Goal: Task Accomplishment & Management: Use online tool/utility

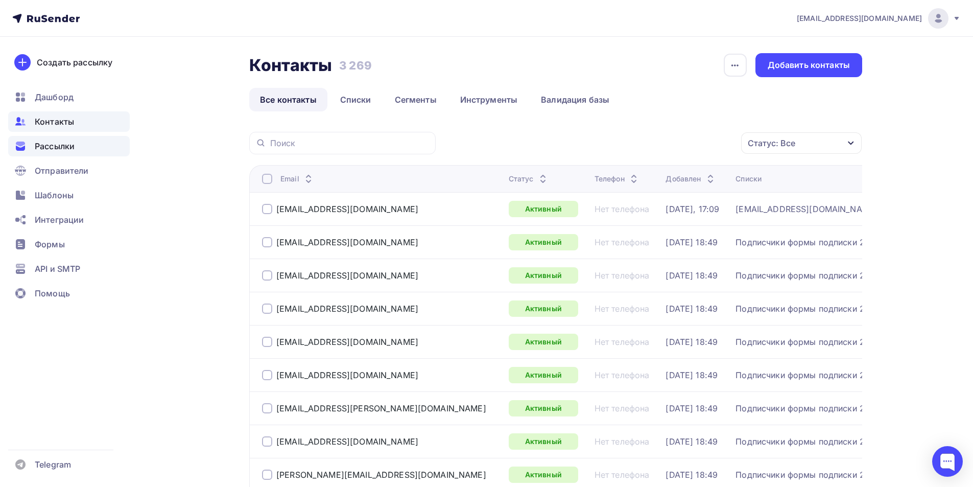
click at [64, 148] on span "Рассылки" at bounding box center [55, 146] width 40 height 12
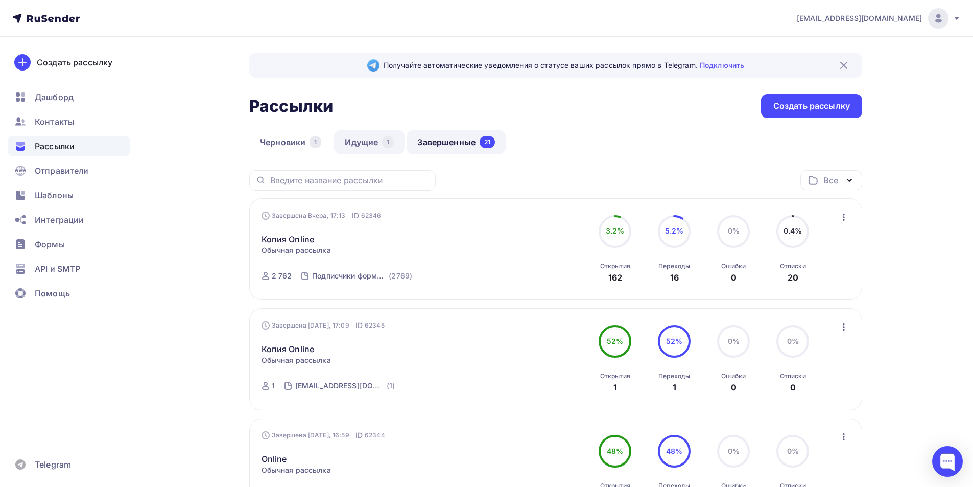
click at [378, 138] on link "Идущие 1" at bounding box center [369, 141] width 70 height 23
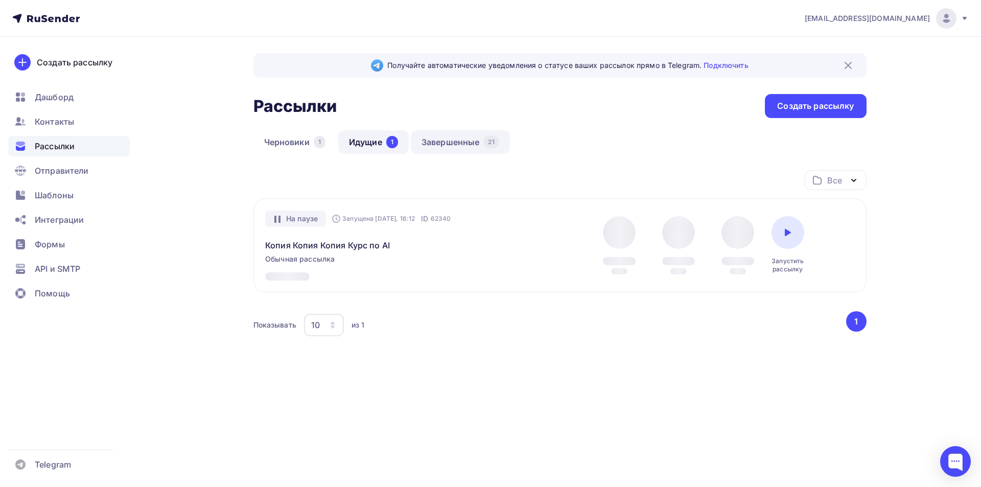
click at [422, 143] on link "Завершенные 21" at bounding box center [460, 141] width 99 height 23
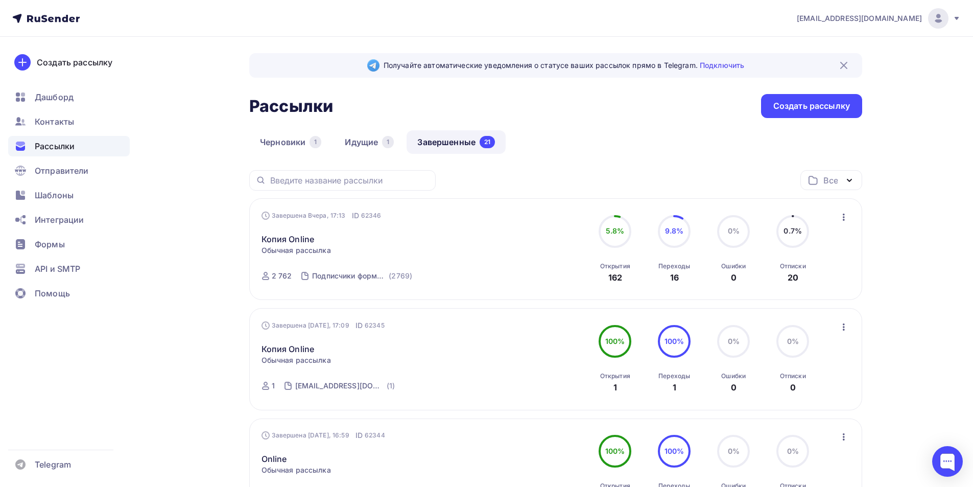
click at [422, 216] on div "Завершена [DATE], 17:13 ID 62346 Копия Online Статистика Обзор рассылки Копиров…" at bounding box center [555, 249] width 589 height 78
click at [422, 216] on icon "button" at bounding box center [844, 217] width 12 height 12
click at [422, 282] on div "Копировать в новую" at bounding box center [797, 284] width 105 height 12
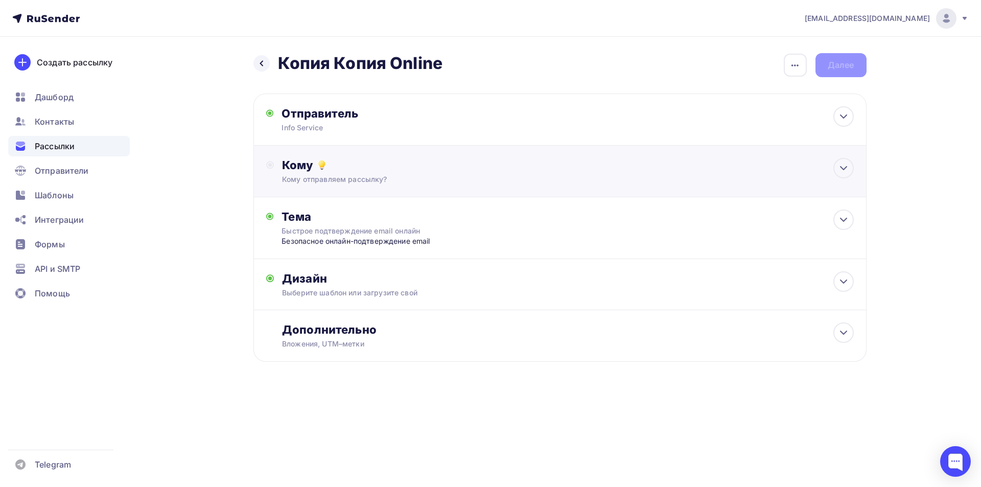
click at [380, 183] on div "Кому отправляем рассылку?" at bounding box center [539, 179] width 514 height 10
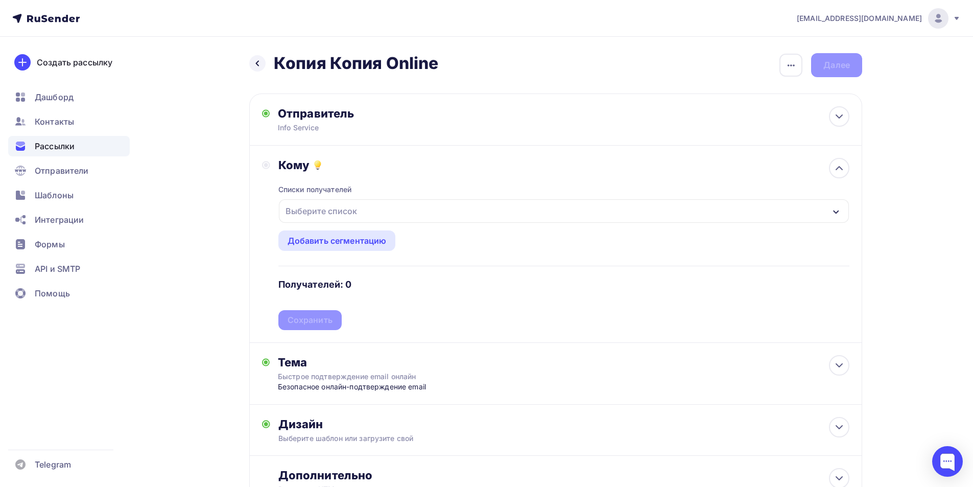
click at [333, 201] on div "Выберите список" at bounding box center [564, 210] width 570 height 23
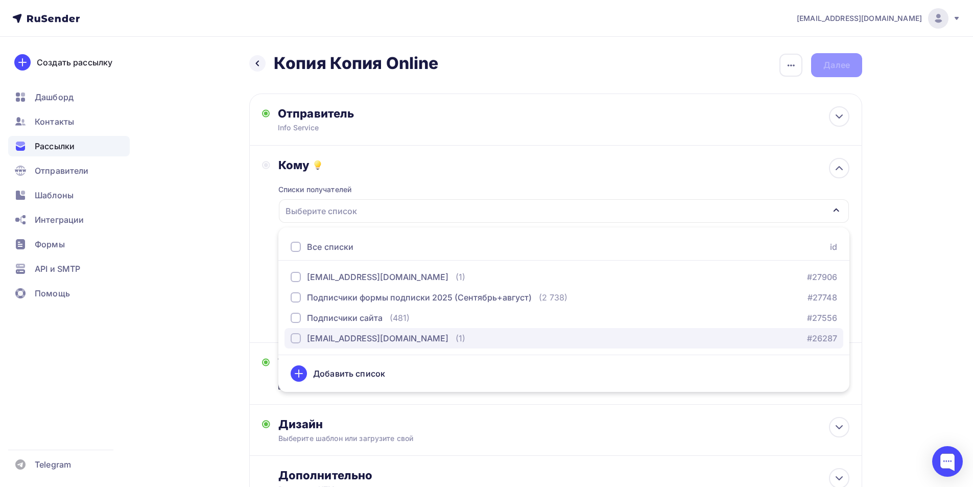
click at [337, 334] on div "[EMAIL_ADDRESS][DOMAIN_NAME]" at bounding box center [377, 338] width 141 height 12
click at [222, 268] on div "Назад Копия Копия Online Копия Копия Online Закончить позже Переименовать рассы…" at bounding box center [486, 305] width 837 height 536
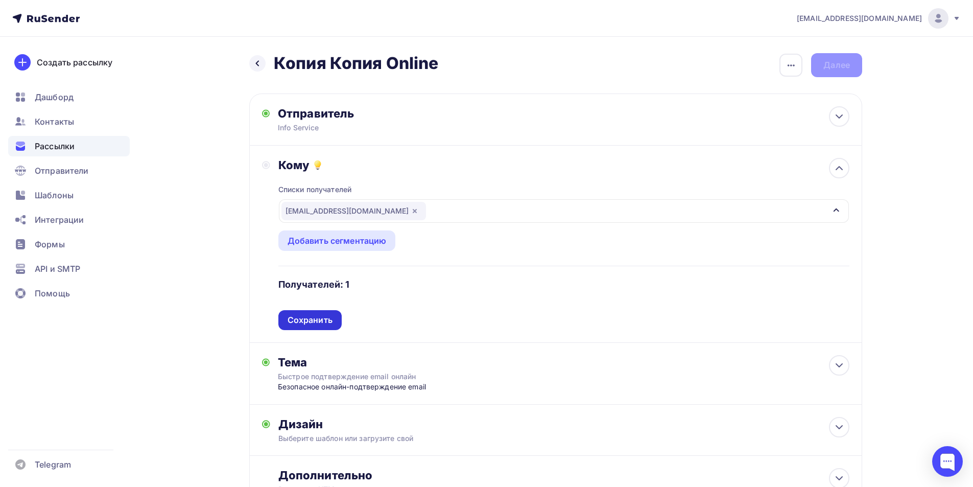
click at [315, 324] on div "Сохранить" at bounding box center [310, 320] width 45 height 12
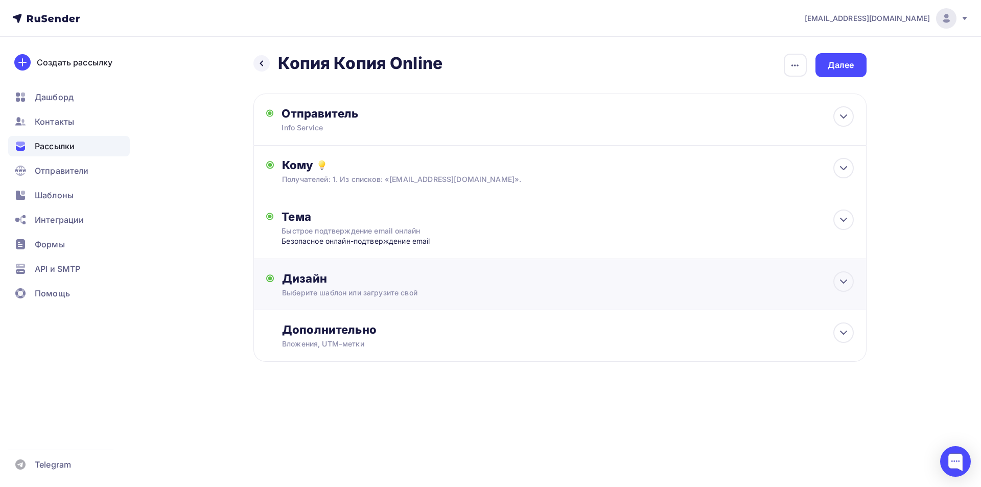
click at [350, 289] on div "Выберите шаблон или загрузите свой" at bounding box center [539, 293] width 514 height 10
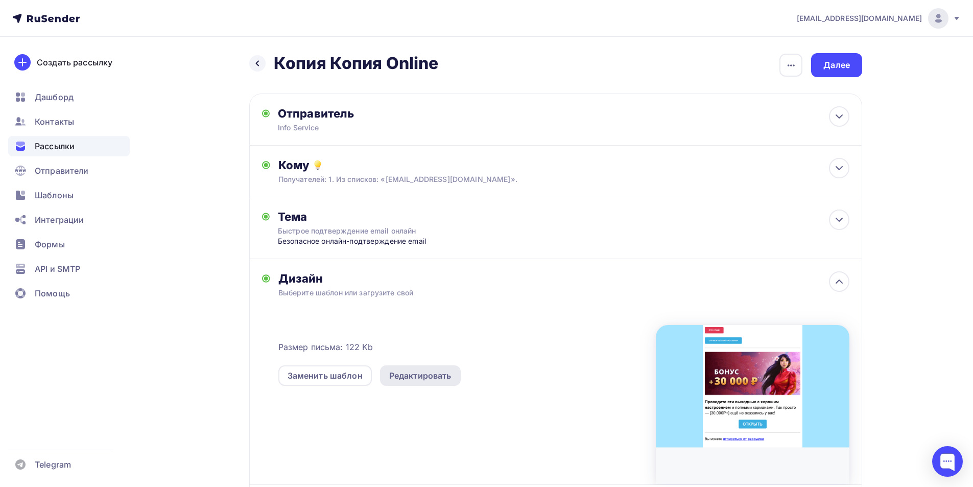
click at [387, 375] on div "Редактировать" at bounding box center [420, 375] width 81 height 20
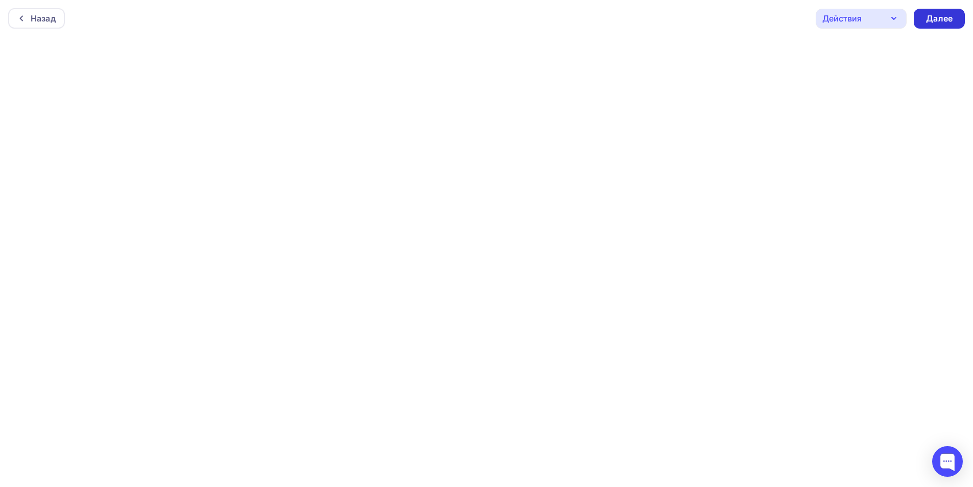
click at [422, 16] on div "Далее" at bounding box center [939, 19] width 27 height 12
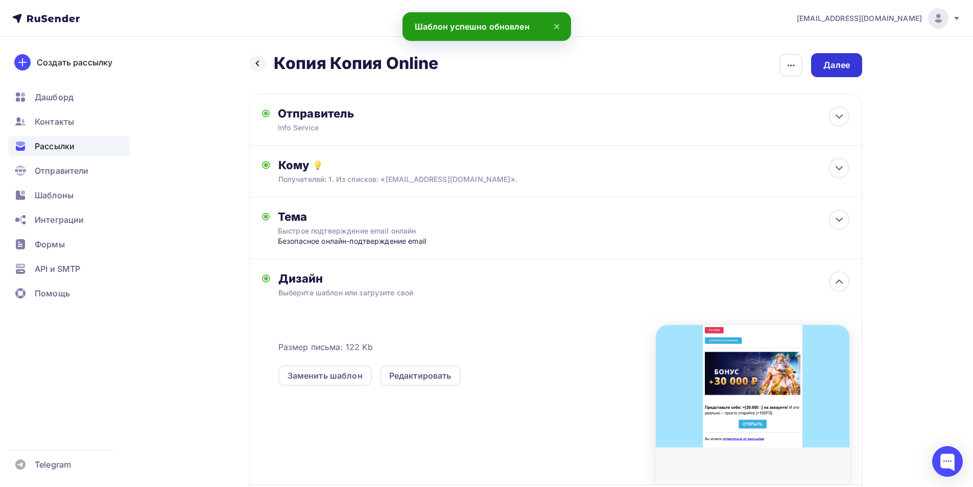
click at [422, 64] on div "Далее" at bounding box center [836, 65] width 27 height 12
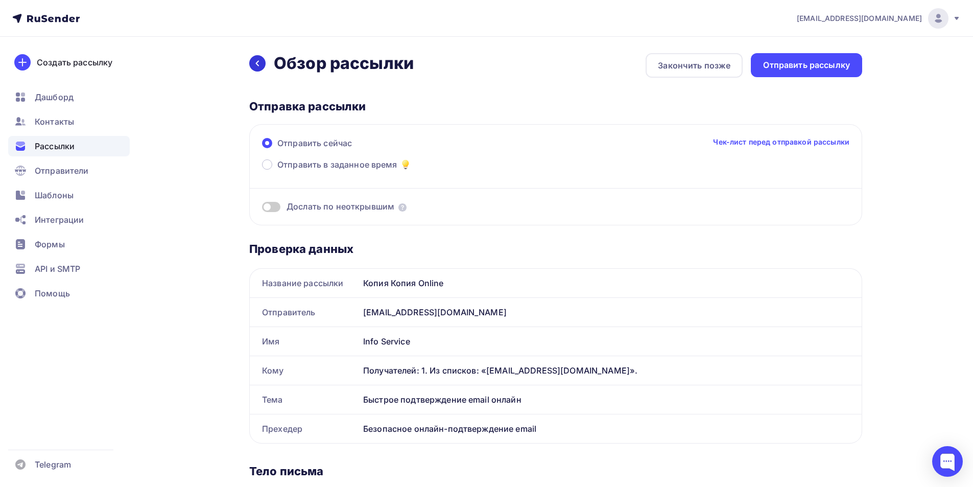
click at [260, 65] on icon at bounding box center [257, 63] width 8 height 8
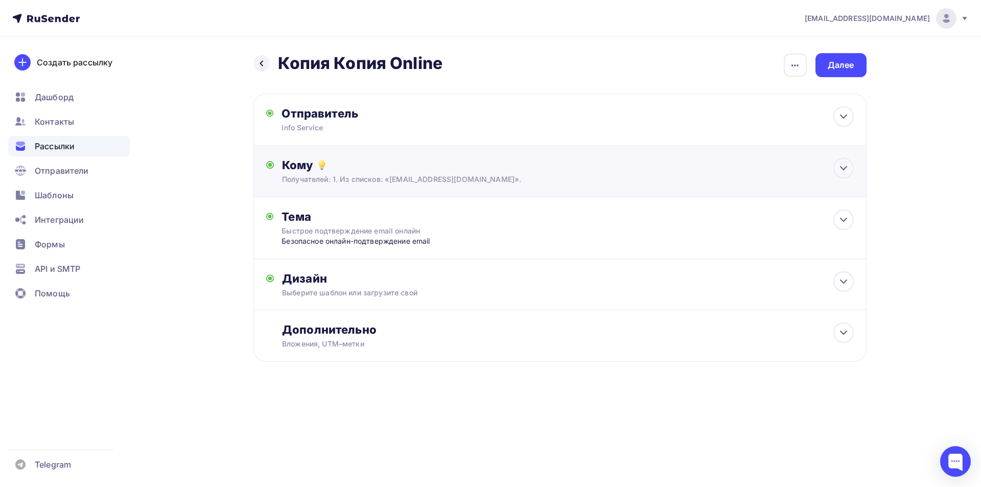
click at [360, 172] on div "Кому" at bounding box center [567, 165] width 571 height 14
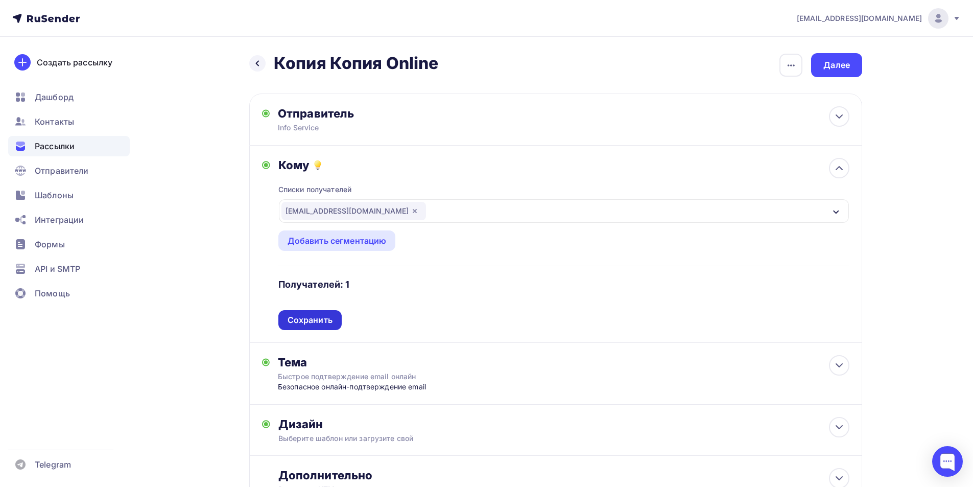
click at [325, 319] on div "Сохранить" at bounding box center [310, 320] width 45 height 12
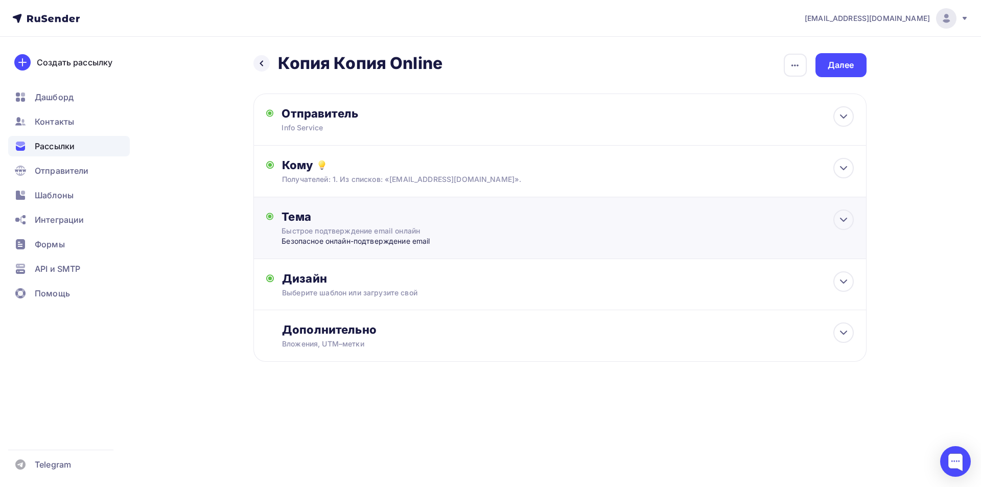
click at [362, 218] on div "Тема" at bounding box center [382, 216] width 202 height 14
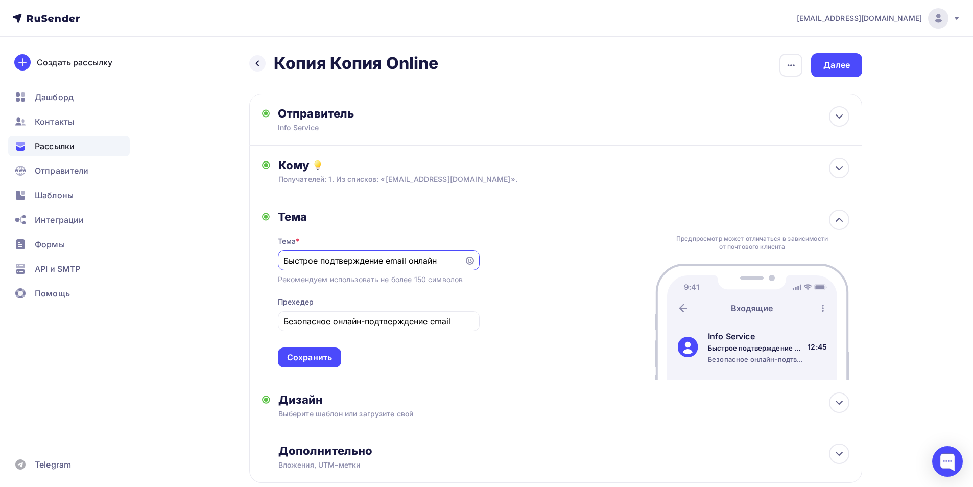
paste input "→ Срeдcтва были уcпeшнo дoбавлeны ←"
paste input "Чек + Заканчивается срок действия"
type input "Чек + Заканчивается срок действия"
click at [388, 309] on div "Тема * Чек + Заканчивается срок действия Рекомендуем использовать не более 150 …" at bounding box center [379, 296] width 202 height 144
click at [387, 331] on div "Безопасное онлайн-подтверждение email" at bounding box center [379, 321] width 202 height 20
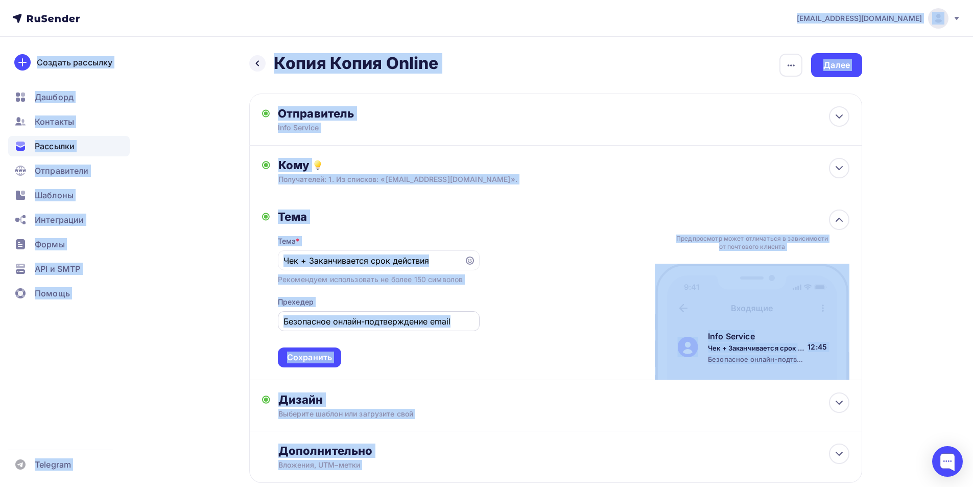
click at [372, 326] on input "Безопасное онлайн-подтверждение email" at bounding box center [378, 321] width 190 height 12
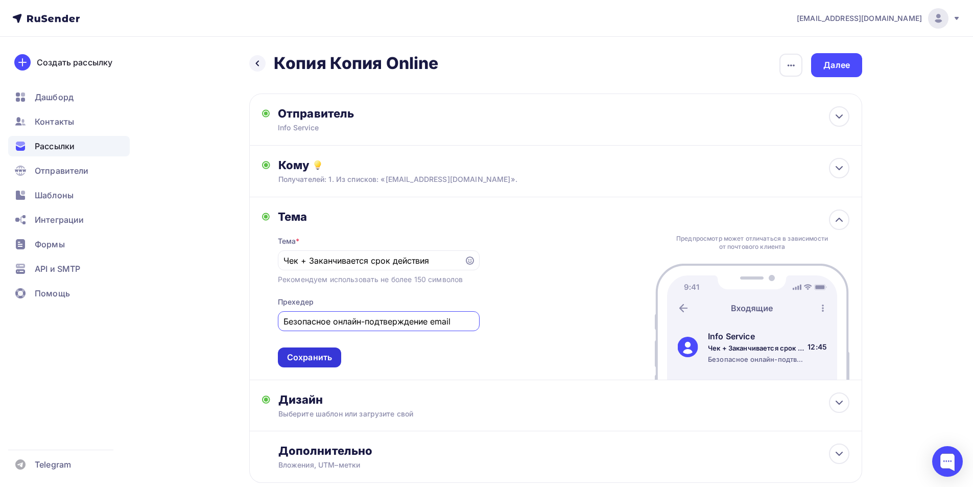
paste input "Email верификация"
type input "Email верификация"
click at [322, 352] on div "Сохранить" at bounding box center [309, 357] width 63 height 20
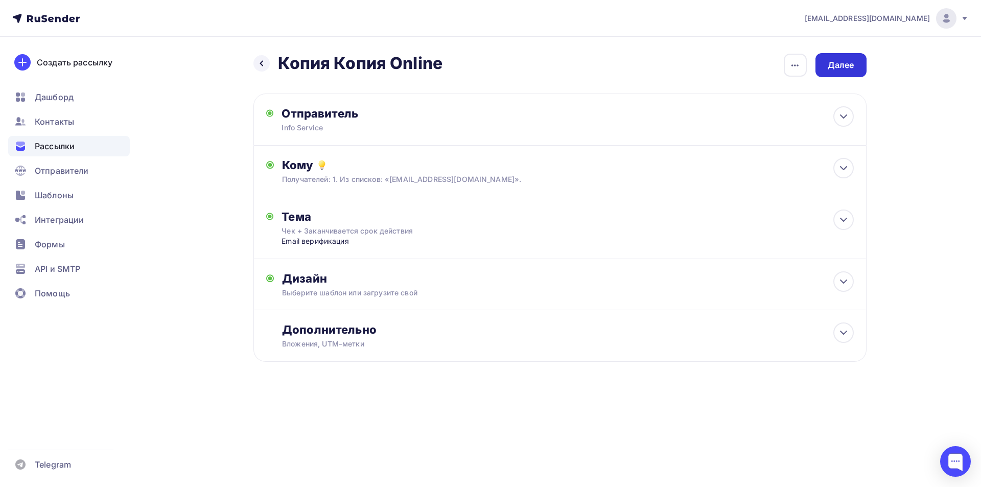
click at [422, 67] on div "Далее" at bounding box center [840, 65] width 27 height 12
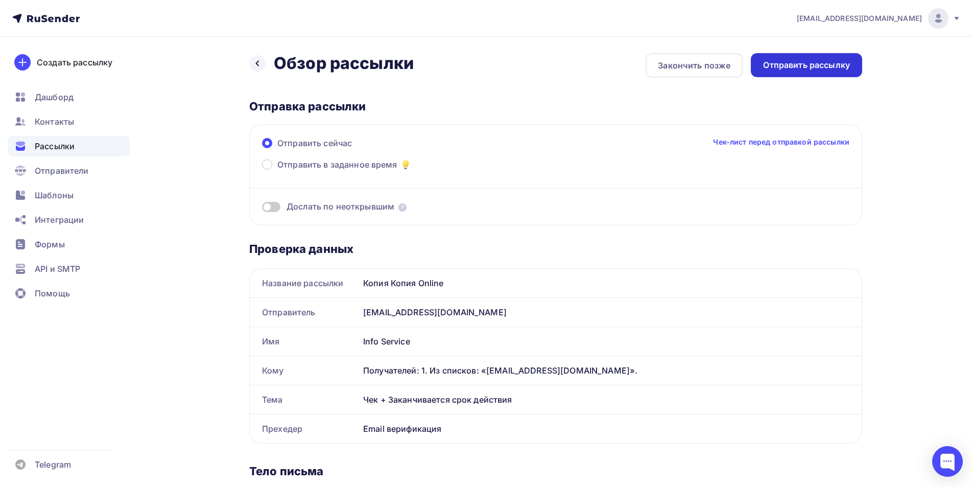
click at [422, 64] on div "Отправить рассылку" at bounding box center [806, 65] width 87 height 12
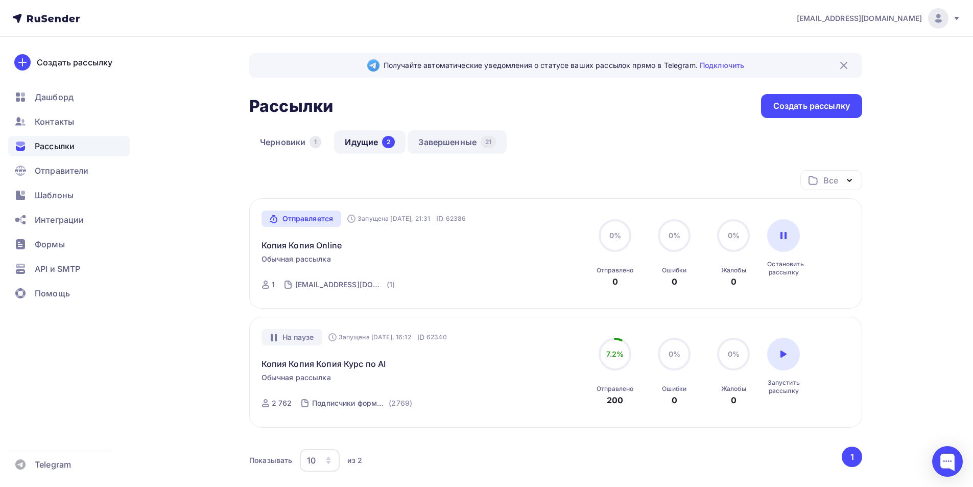
click at [422, 131] on link "Завершенные 21" at bounding box center [457, 141] width 99 height 23
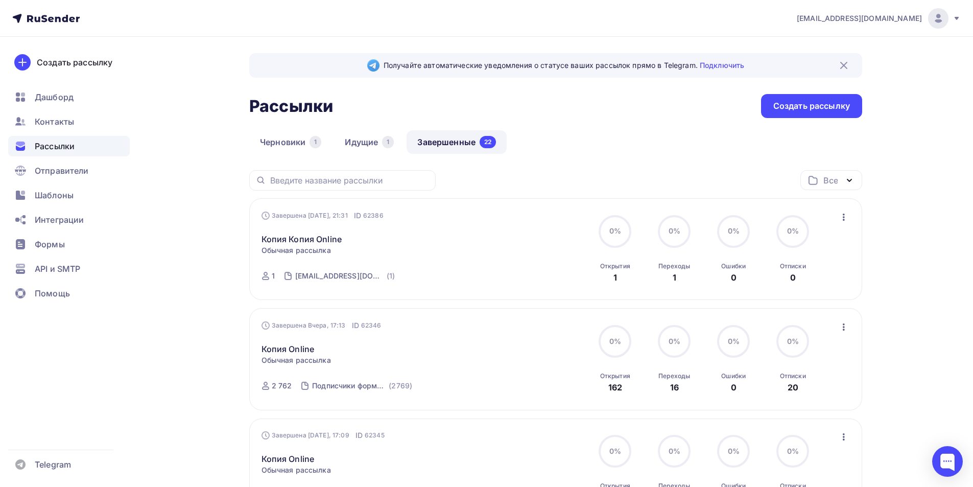
click at [422, 221] on icon "button" at bounding box center [844, 217] width 12 height 12
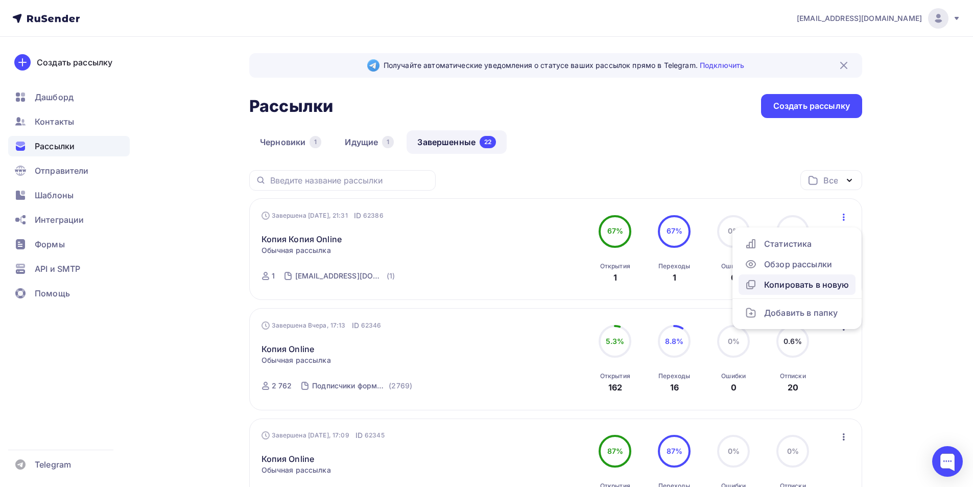
click at [422, 284] on div "Копировать в новую" at bounding box center [797, 284] width 105 height 12
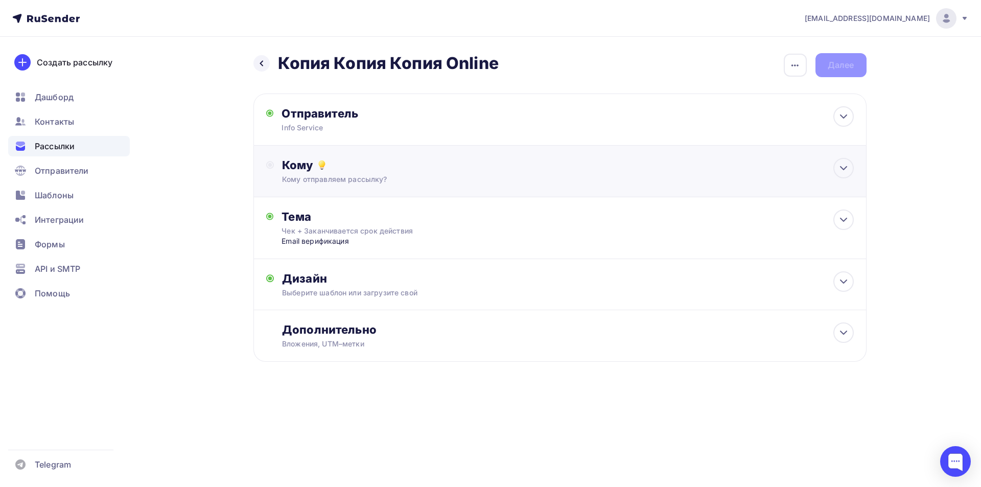
click at [341, 168] on div "Кому" at bounding box center [567, 165] width 571 height 14
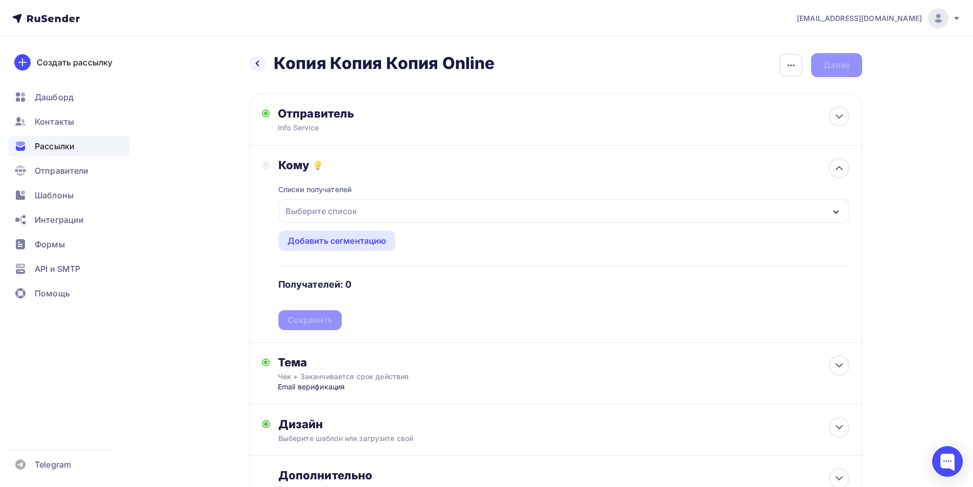
click at [328, 211] on div "Выберите список" at bounding box center [321, 211] width 80 height 18
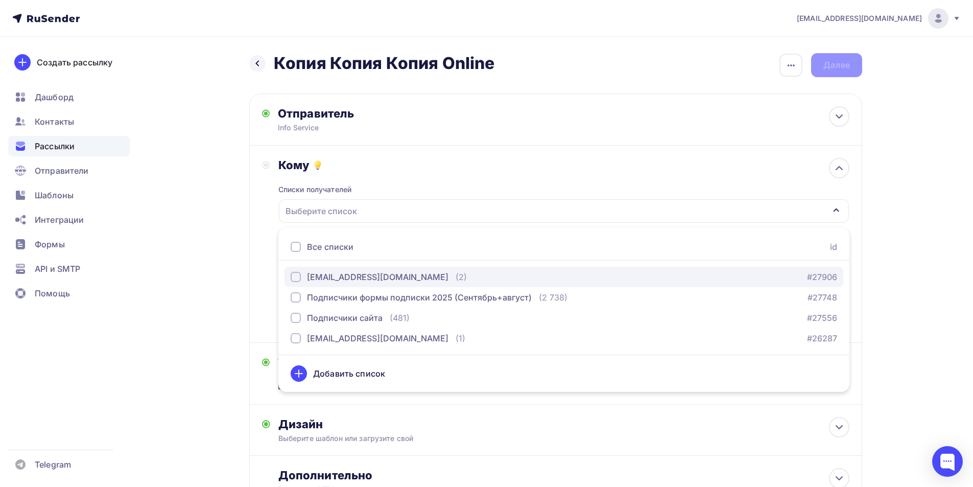
click at [354, 277] on div "[EMAIL_ADDRESS][DOMAIN_NAME]" at bounding box center [377, 277] width 141 height 12
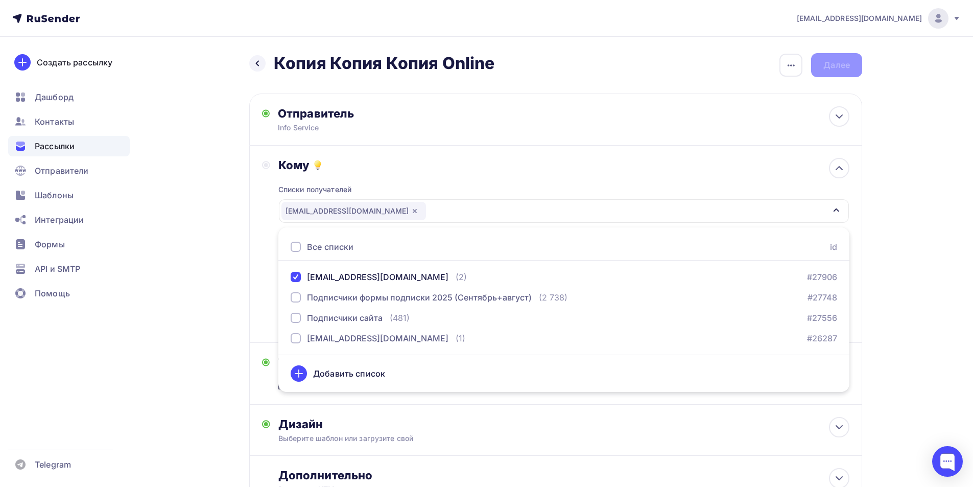
click at [227, 261] on div "Назад Копия Копия Копия Online Копия Копия Копия Online Закончить позже Переиме…" at bounding box center [486, 305] width 837 height 536
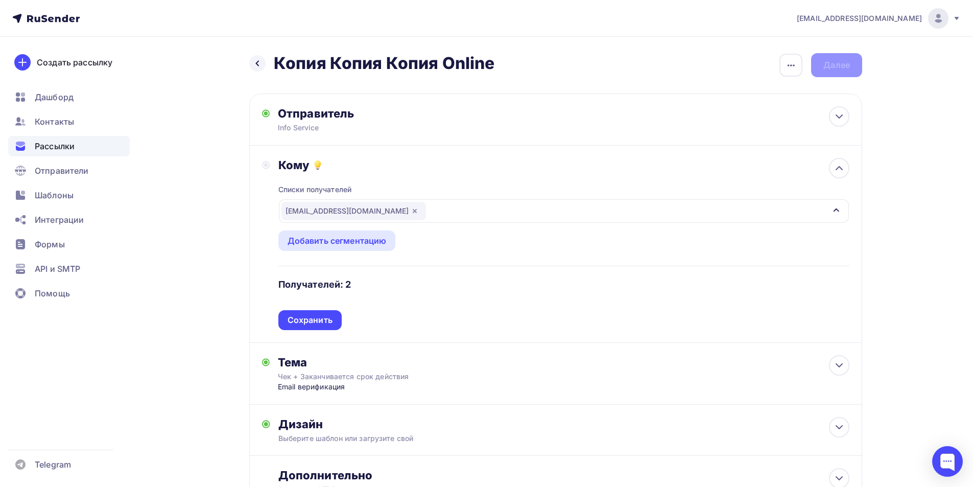
click at [344, 317] on div "Списки получателей [EMAIL_ADDRESS][DOMAIN_NAME] Все списки id [EMAIL_ADDRESS][D…" at bounding box center [563, 251] width 571 height 158
click at [320, 320] on div "Сохранить" at bounding box center [310, 320] width 45 height 12
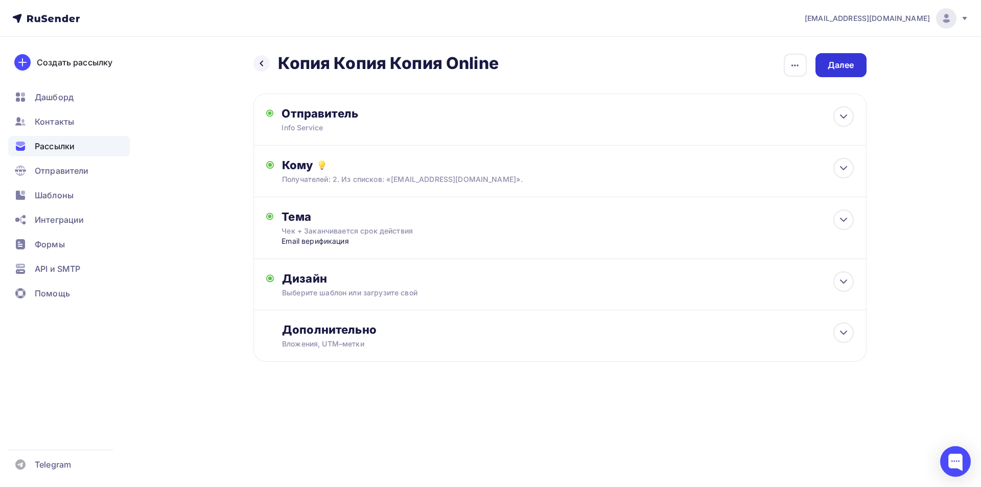
click at [422, 60] on div "Далее" at bounding box center [840, 65] width 27 height 12
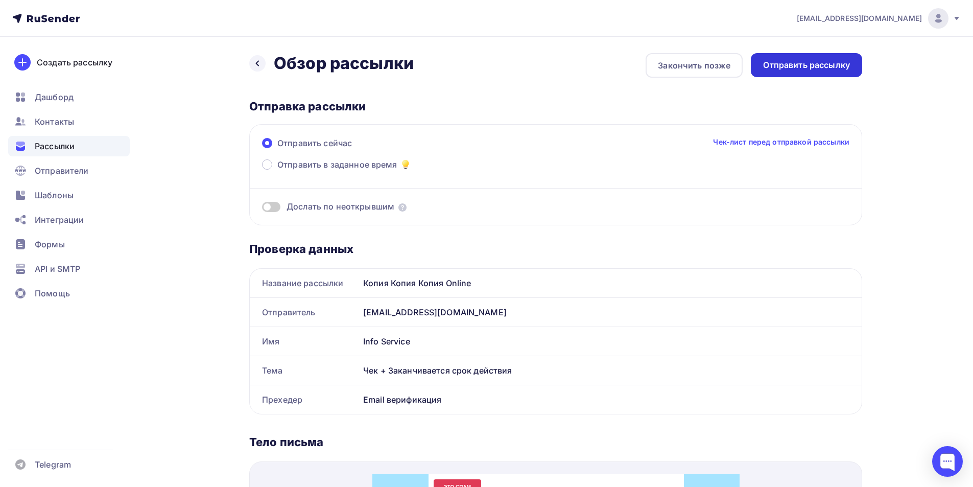
click at [422, 60] on div "Отправить рассылку" at bounding box center [806, 65] width 87 height 12
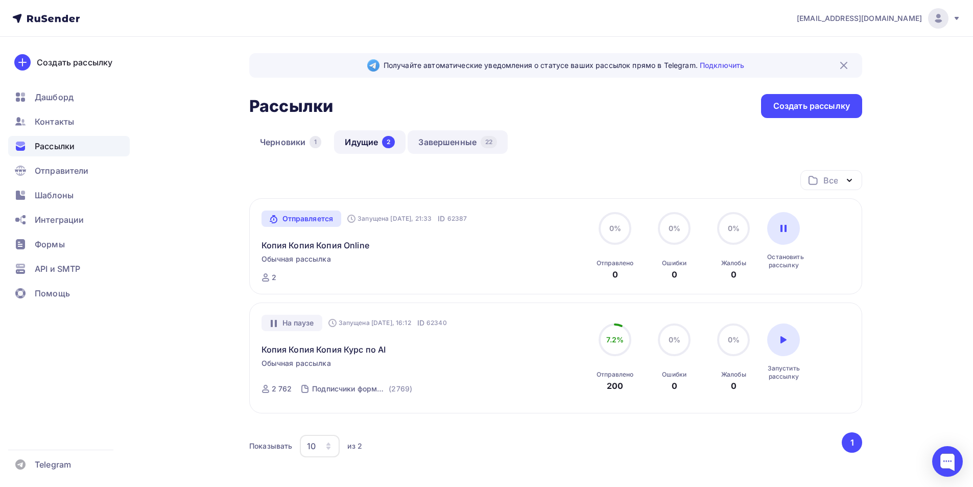
click at [422, 145] on link "Завершенные 22" at bounding box center [458, 141] width 100 height 23
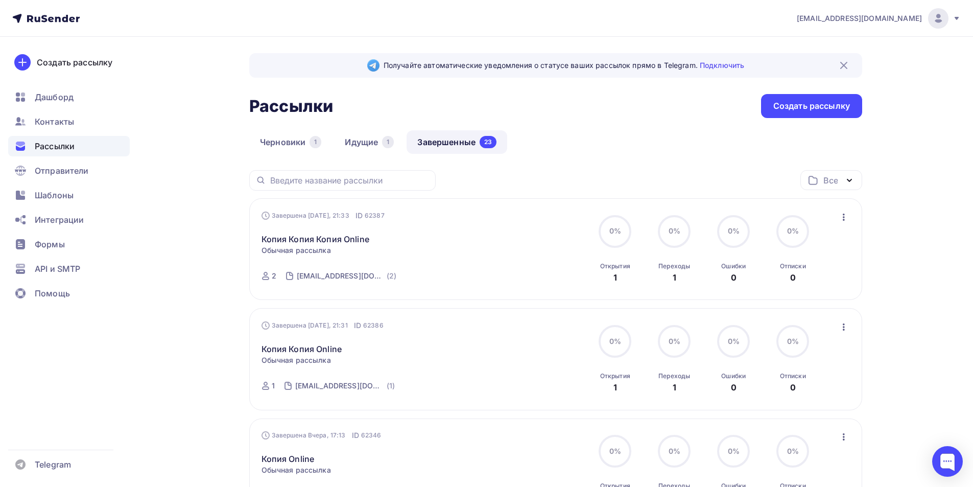
click at [422, 207] on div "Завершена [DATE], 21:33 ID 62387 Копия Копия Копия Online Статистика Обзор расс…" at bounding box center [555, 249] width 613 height 102
click at [422, 220] on icon "button" at bounding box center [844, 217] width 12 height 12
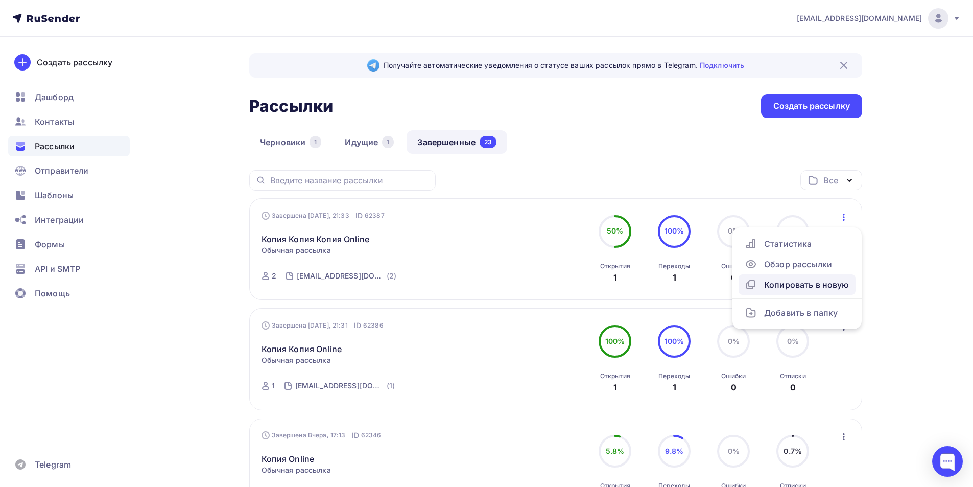
click at [422, 289] on div "Копировать в новую" at bounding box center [797, 284] width 105 height 12
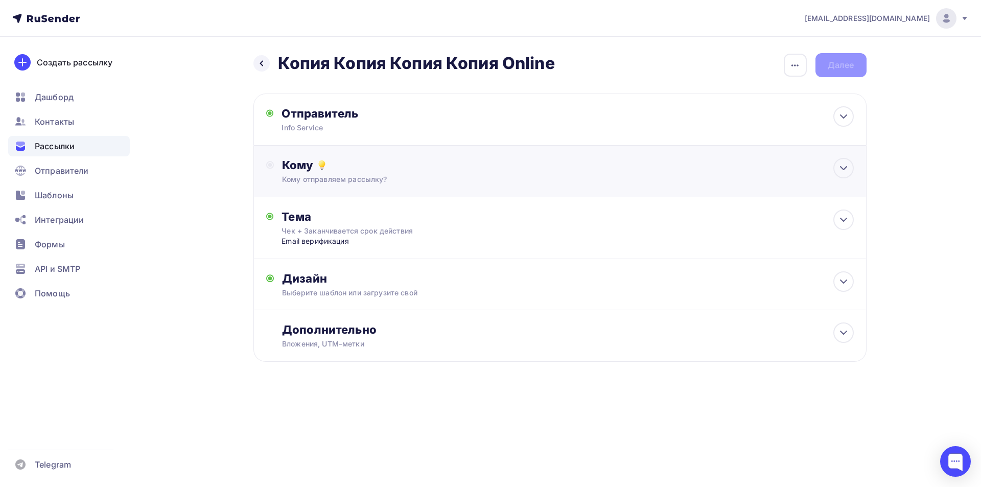
click at [338, 186] on div "Кому Кому отправляем рассылку? Списки получателей Выберите список Все списки id…" at bounding box center [559, 172] width 613 height 52
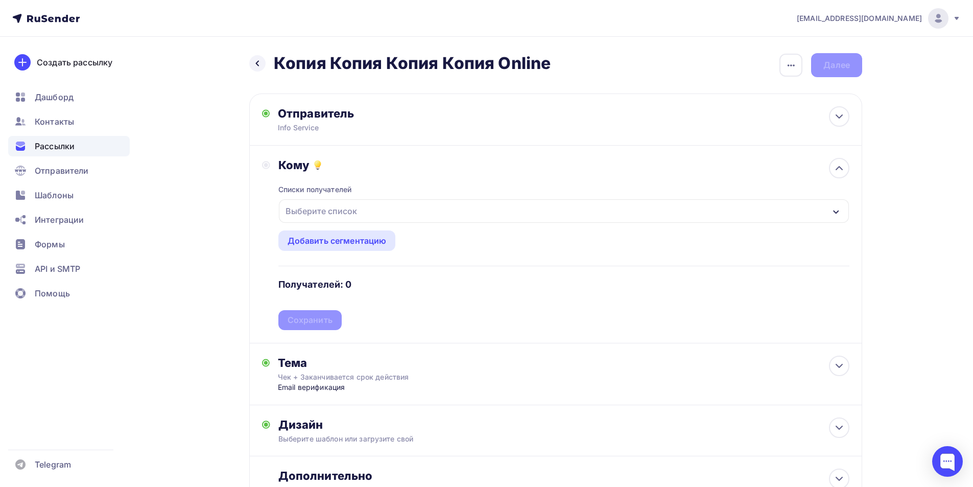
click at [331, 224] on div "Списки получателей Выберите список Все списки id [EMAIL_ADDRESS][DOMAIN_NAME] (…" at bounding box center [563, 251] width 571 height 158
click at [333, 209] on div "Выберите список" at bounding box center [321, 211] width 80 height 18
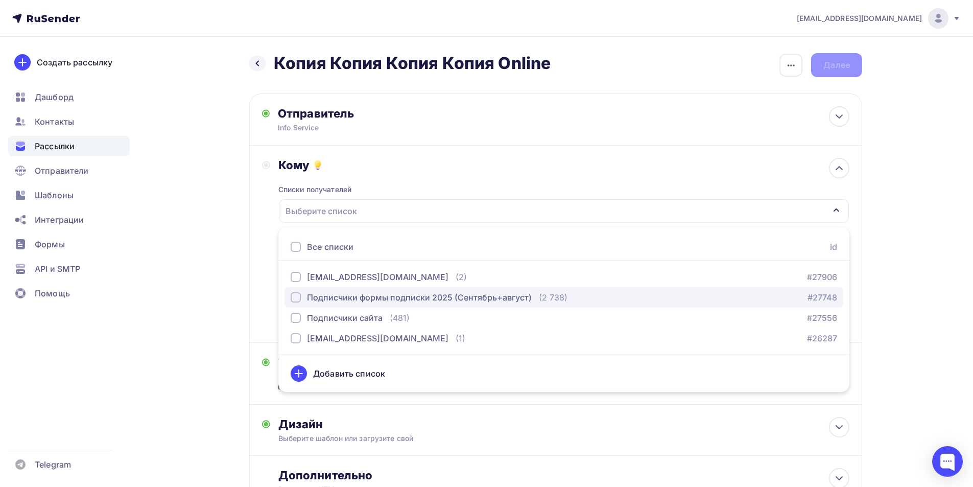
click at [353, 294] on div "Подписчики формы подписки 2025 (Сентябрь+август)" at bounding box center [419, 297] width 225 height 12
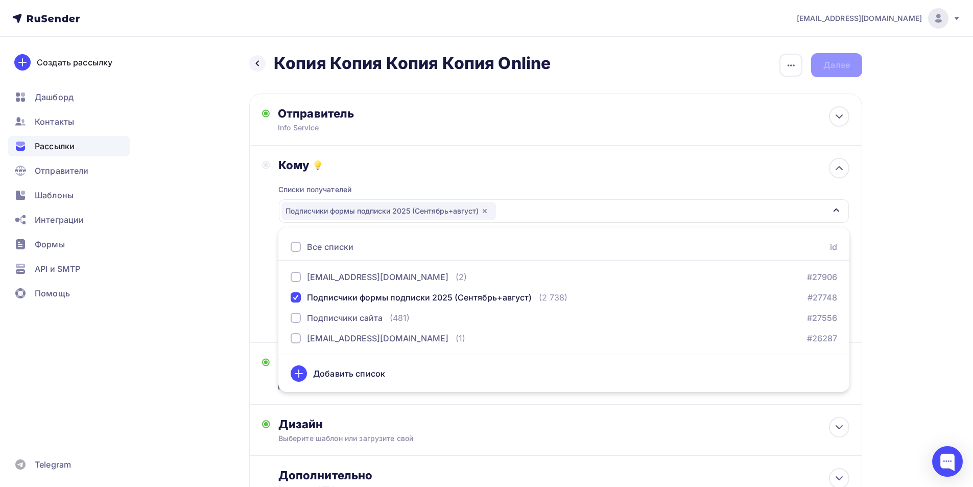
click at [175, 266] on div "Назад Копия Копия Копия Копия Online Копия Копия Копия Копия Online Закончить п…" at bounding box center [486, 305] width 837 height 536
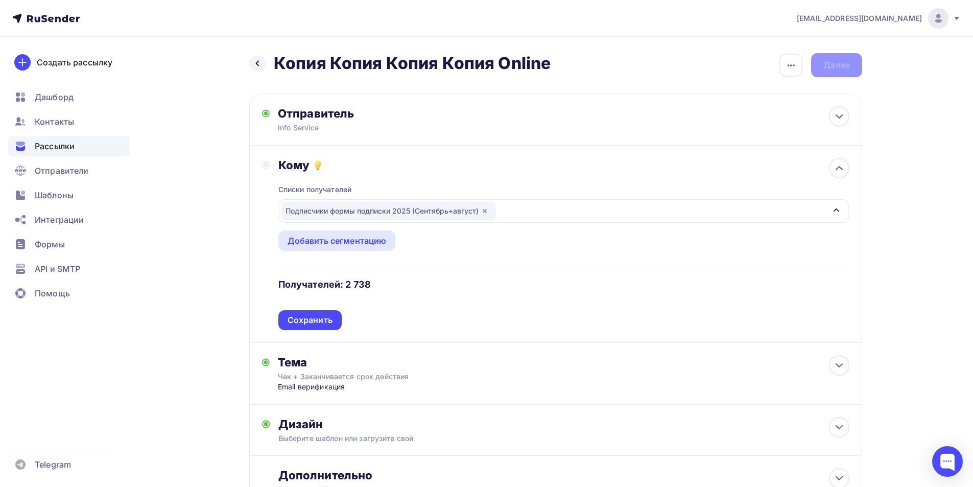
click at [313, 309] on div "Списки получателей Подписчики формы подписки 2025 (Сентябрь+август) Все списки …" at bounding box center [563, 251] width 571 height 158
click at [313, 324] on div "Сохранить" at bounding box center [310, 320] width 45 height 12
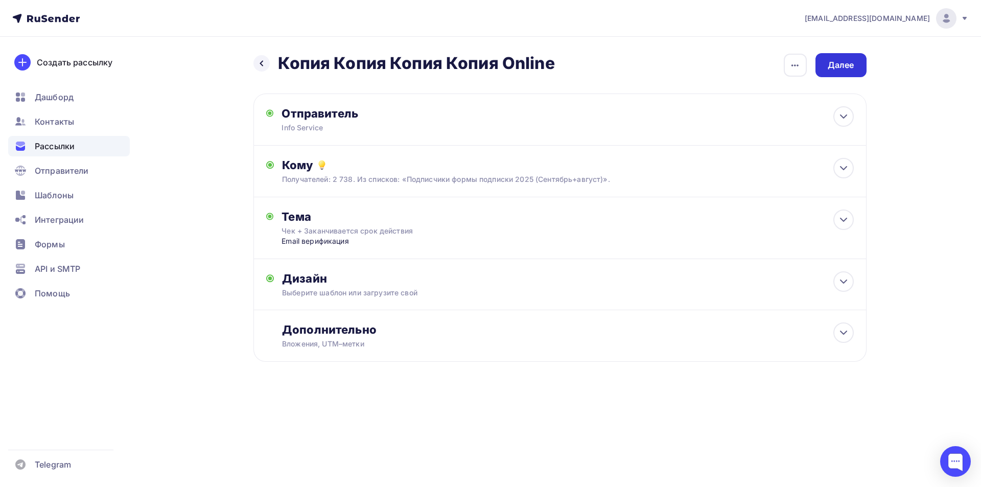
click at [422, 63] on div "Далее" at bounding box center [840, 65] width 27 height 12
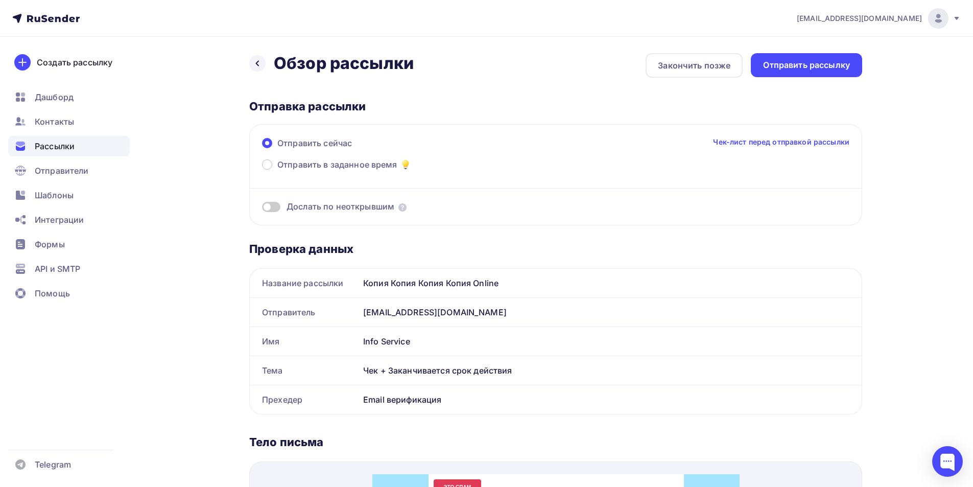
click at [422, 65] on div "Отправить рассылку" at bounding box center [806, 65] width 87 height 12
